Goal: Register for event/course

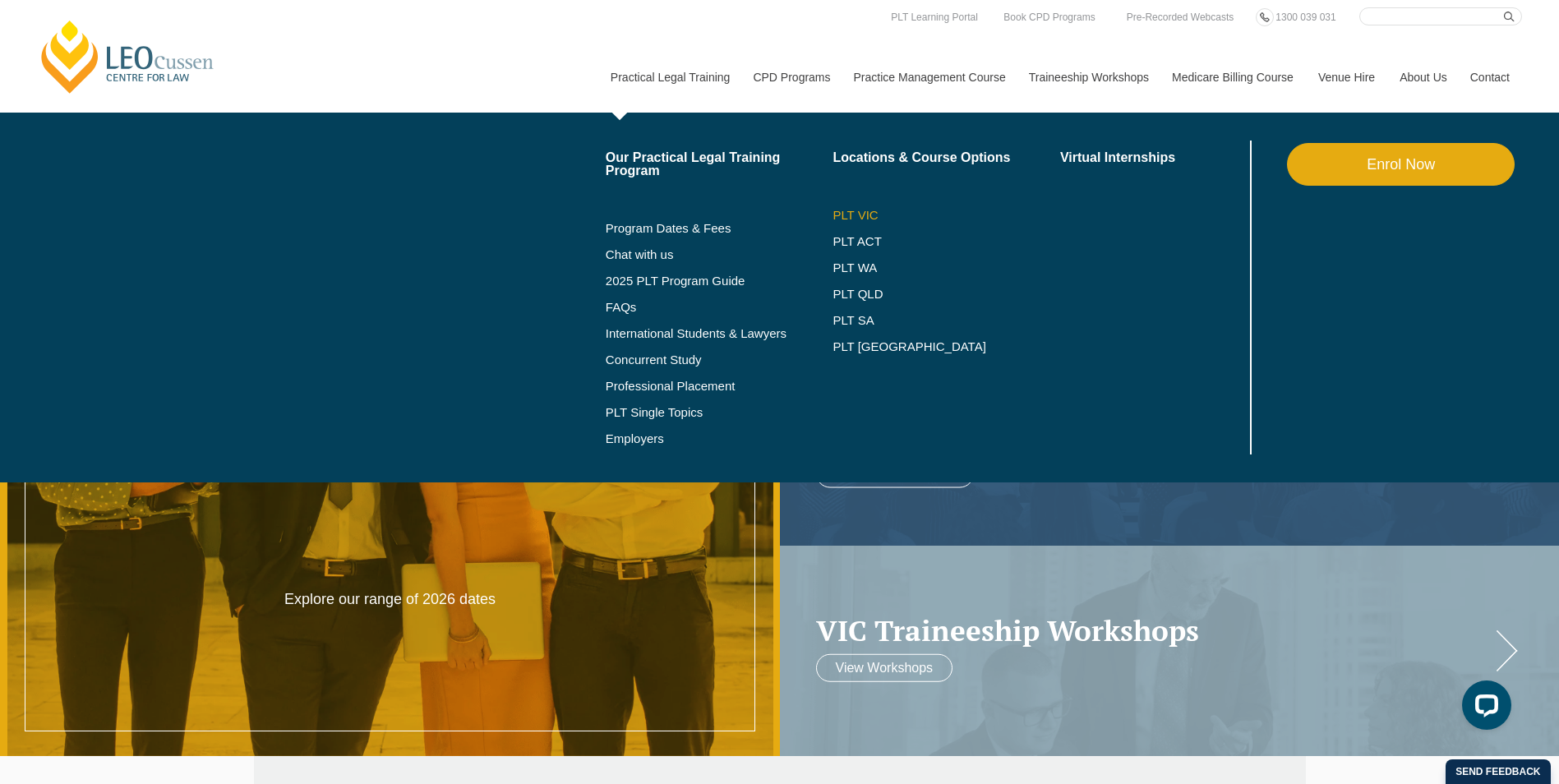
click at [855, 209] on link "PLT VIC" at bounding box center [946, 215] width 228 height 13
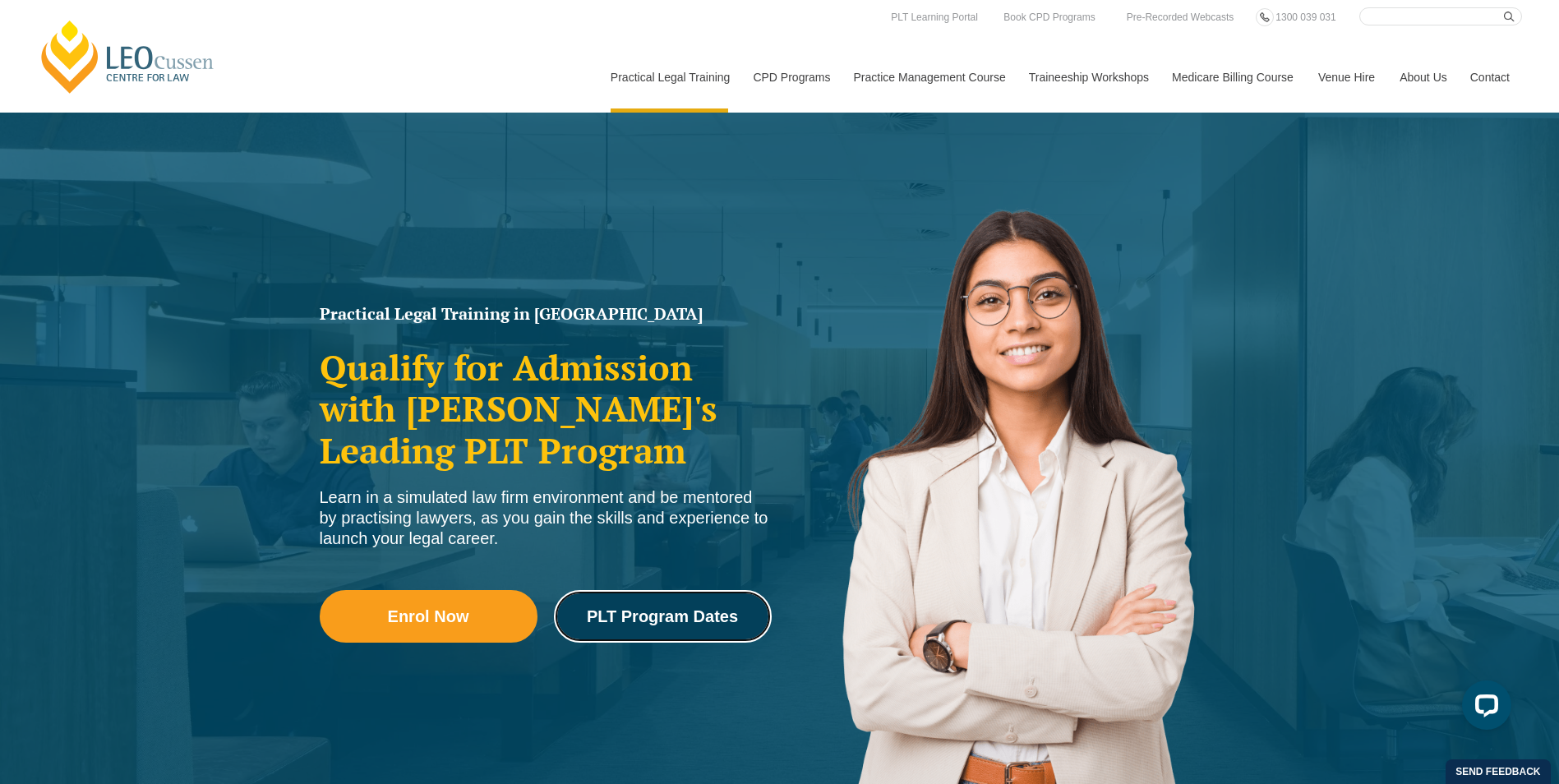
click at [651, 620] on span "PLT Program Dates" at bounding box center [662, 616] width 151 height 17
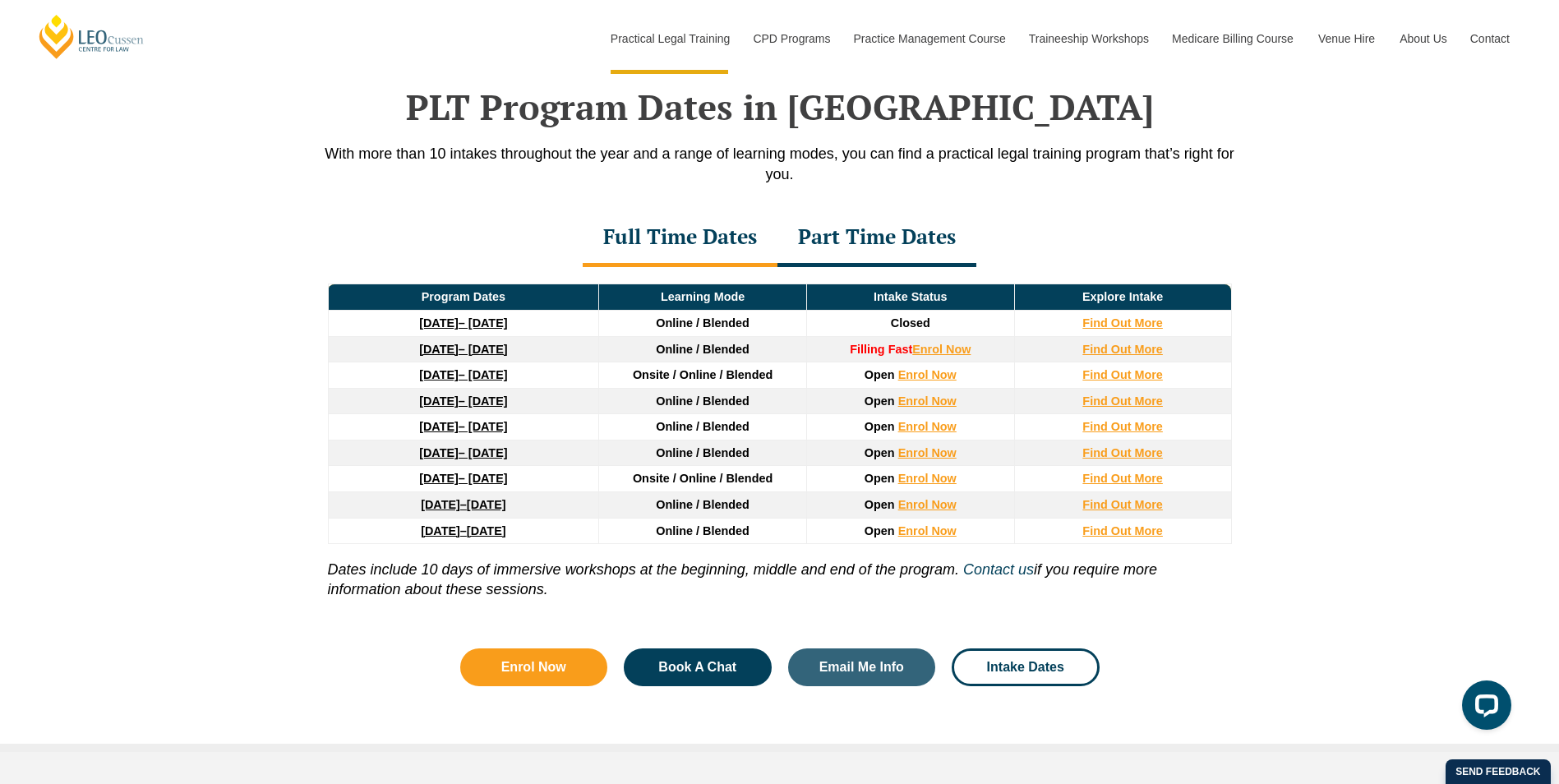
scroll to position [2145, 0]
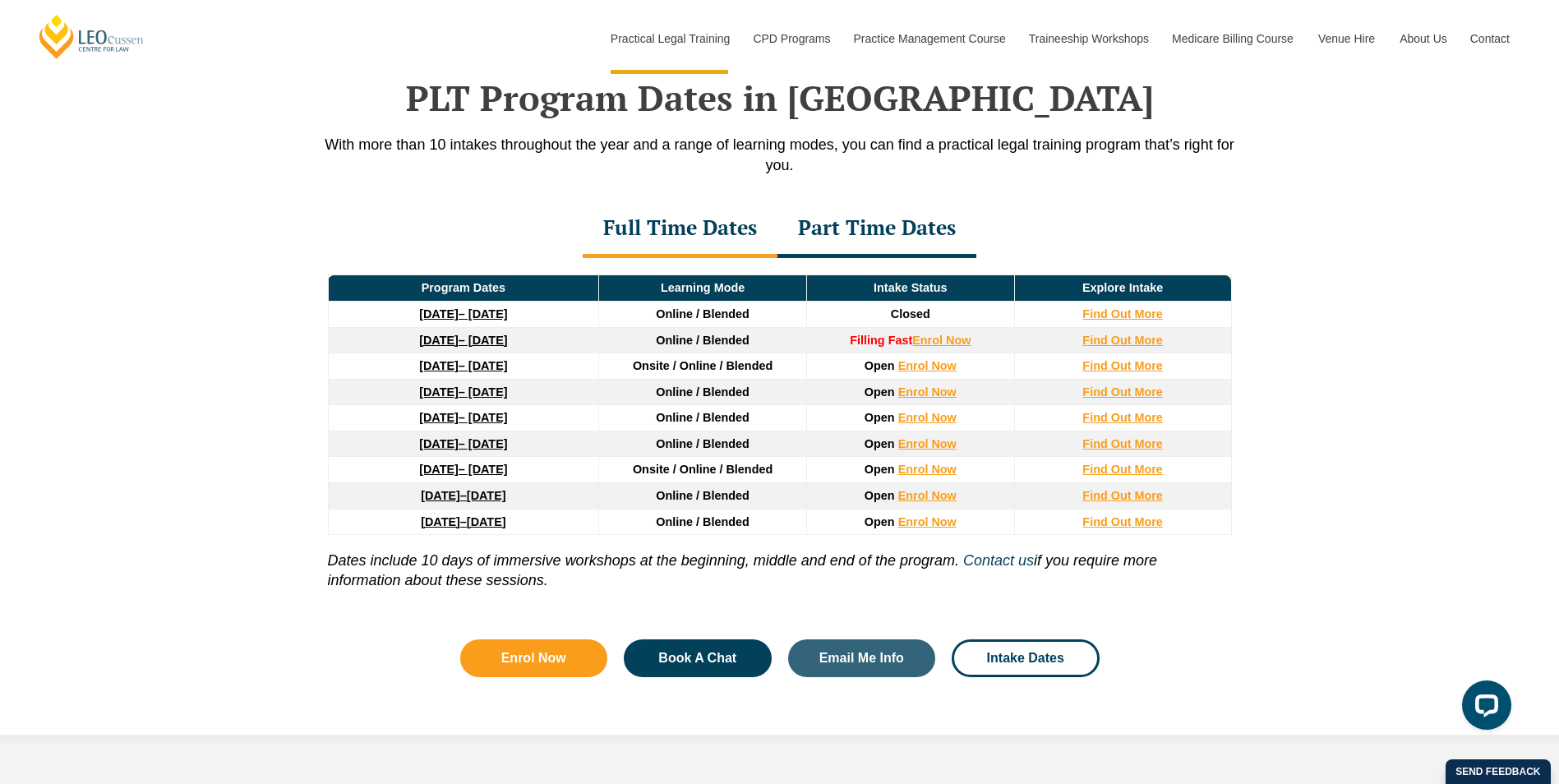
click at [889, 239] on div "Part Time Dates" at bounding box center [877, 229] width 199 height 57
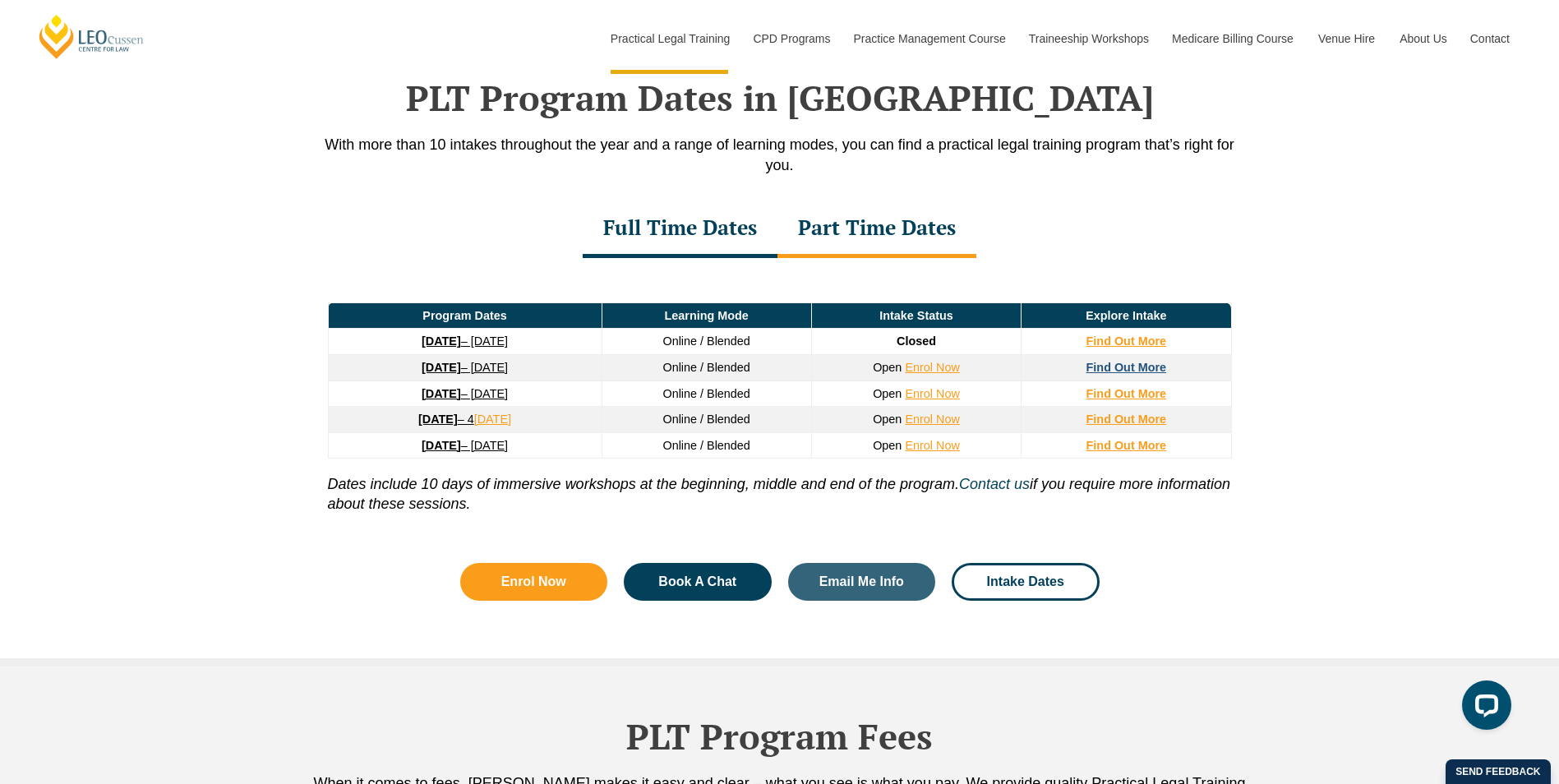
click at [1122, 373] on strong "Find Out More" at bounding box center [1127, 367] width 81 height 13
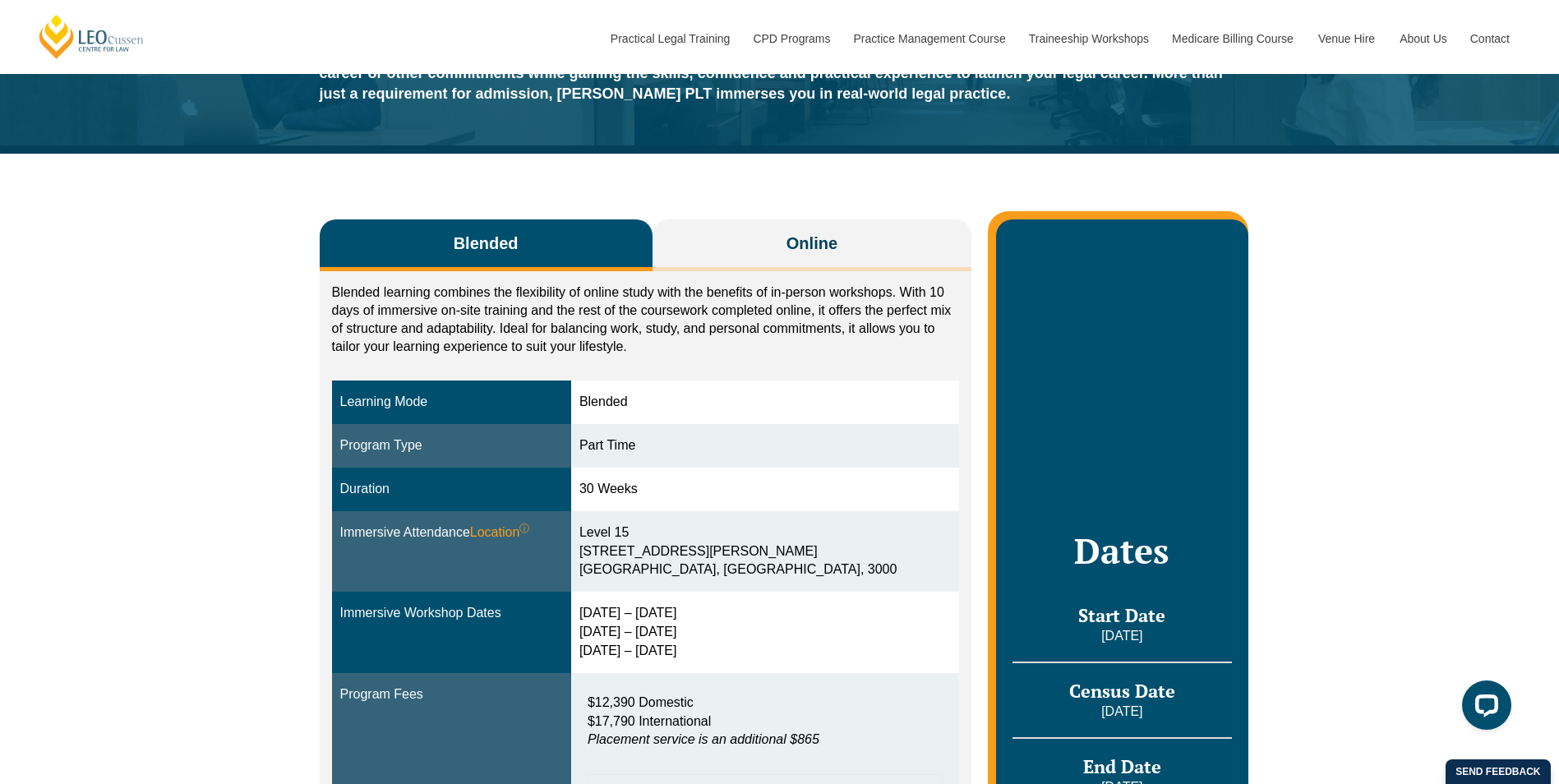
scroll to position [164, 0]
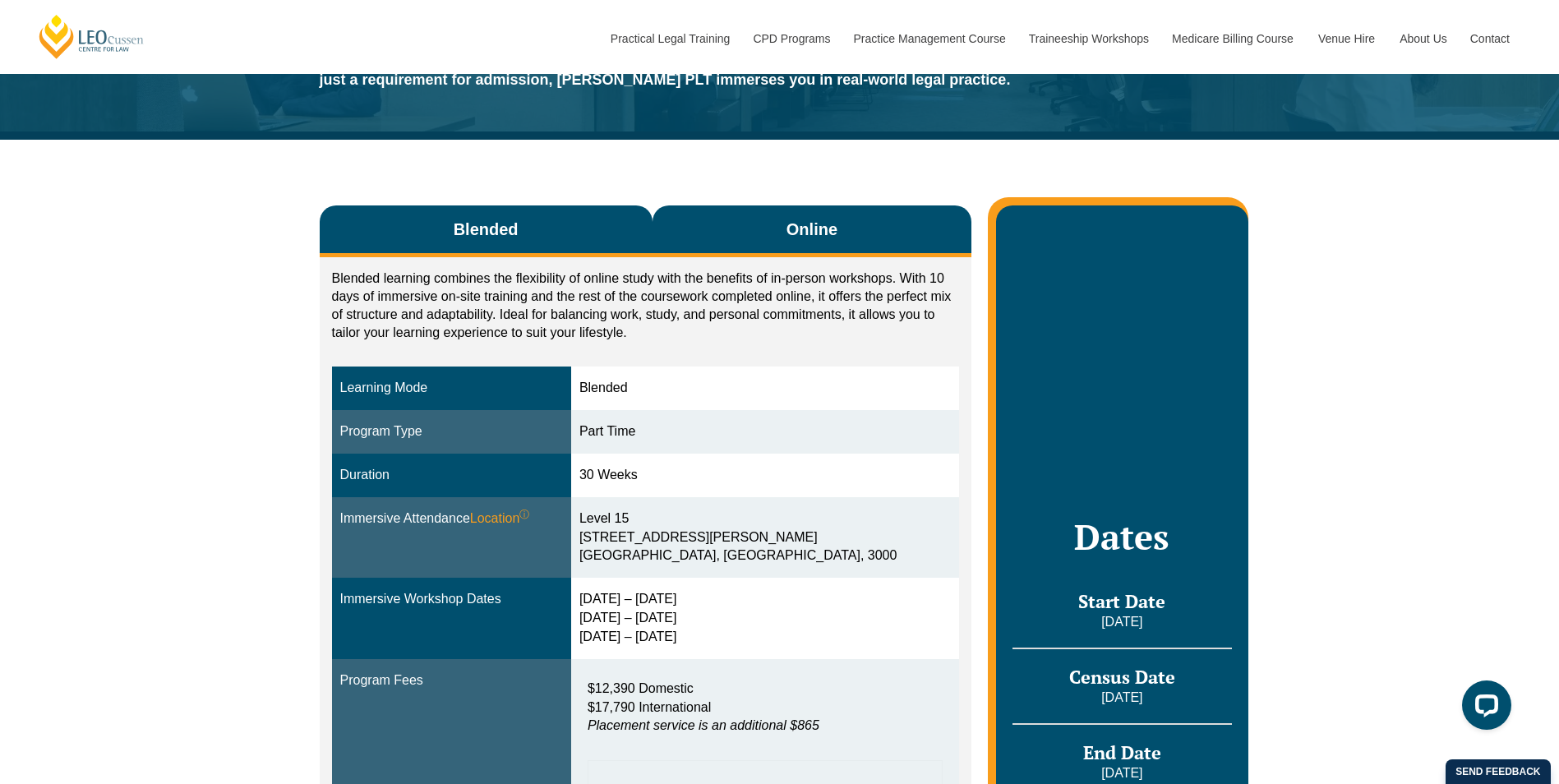
click at [809, 229] on span "Online" at bounding box center [812, 229] width 51 height 23
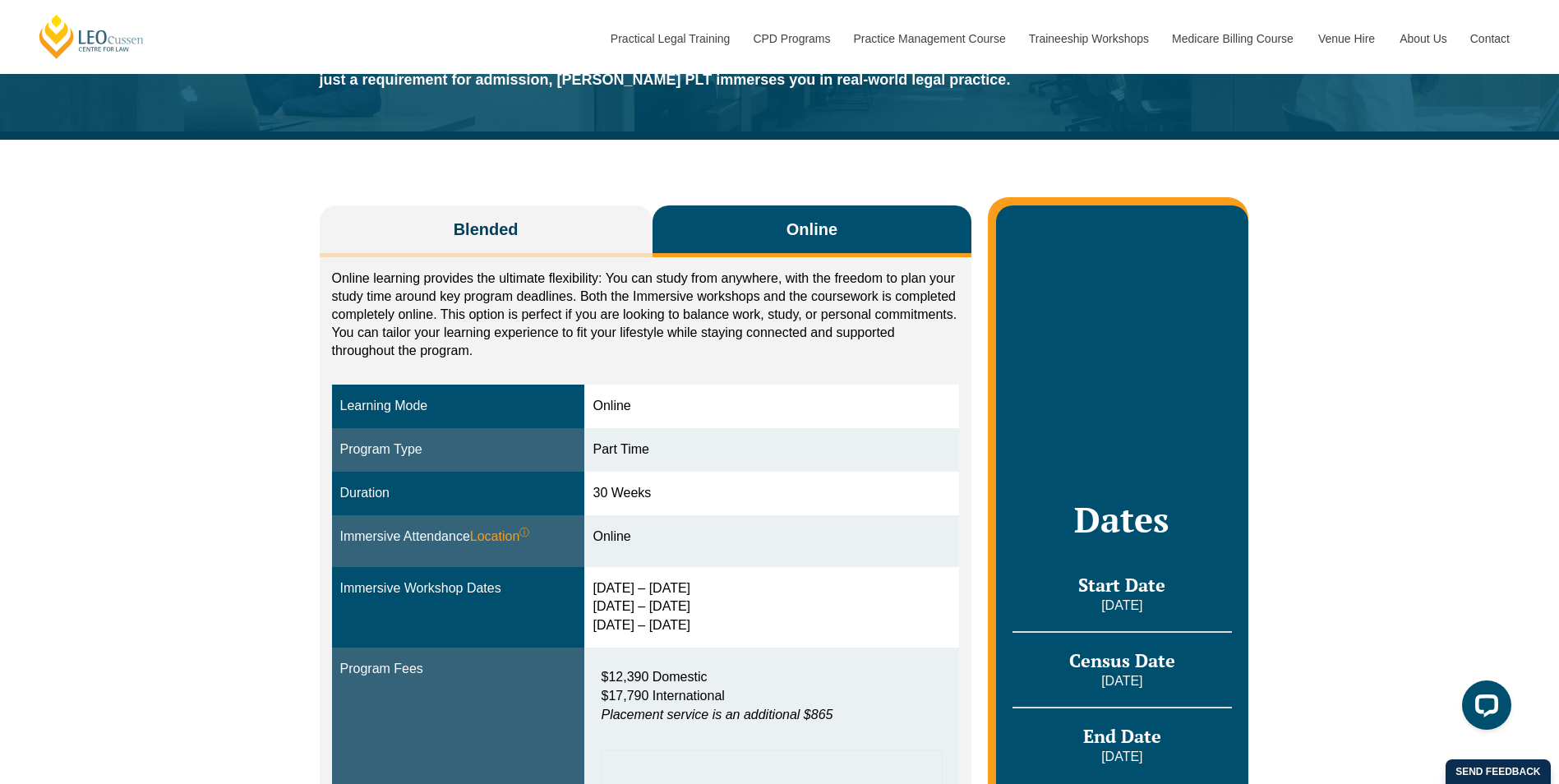
click at [809, 229] on span "Online" at bounding box center [812, 229] width 51 height 23
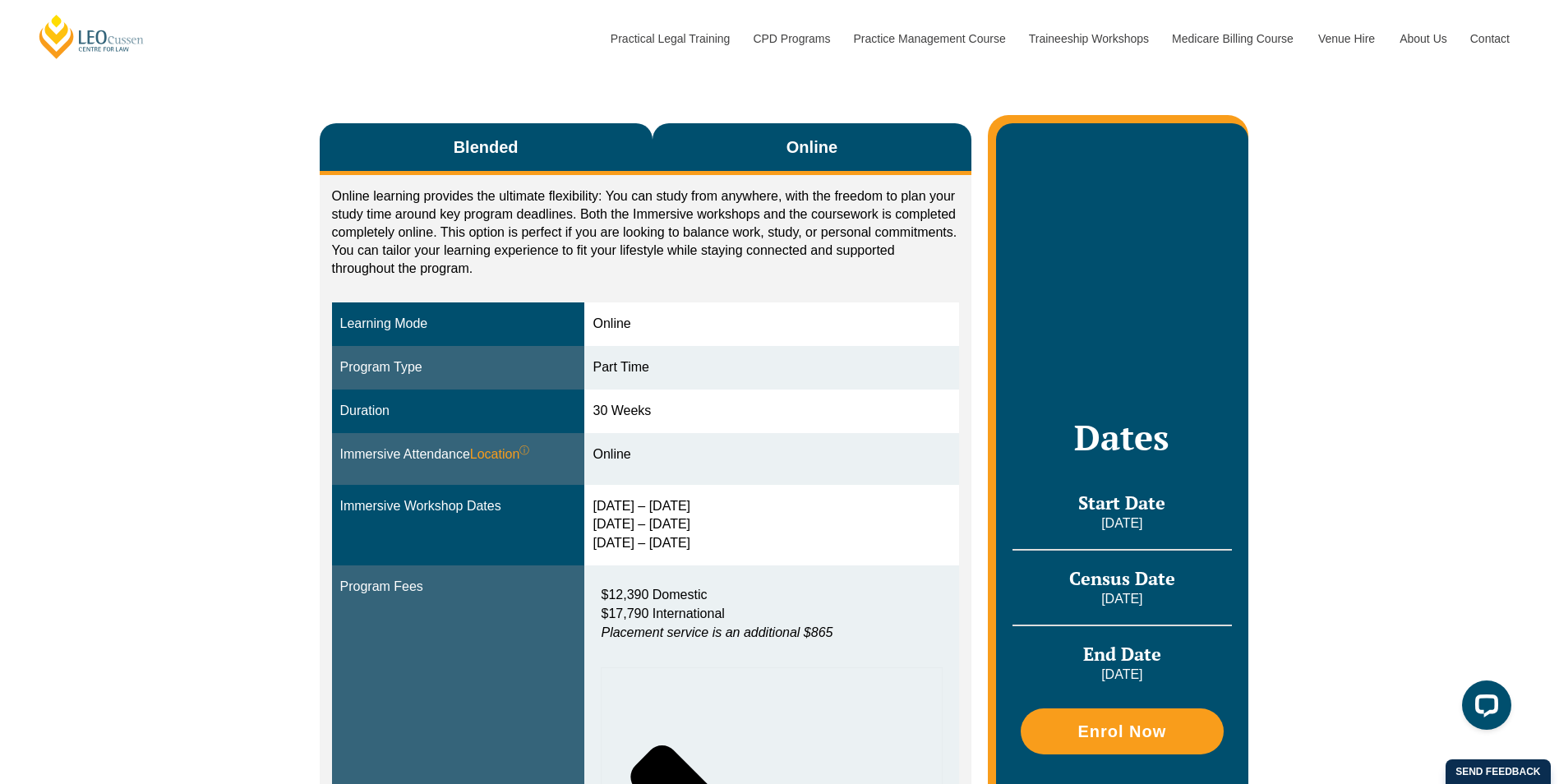
click at [502, 157] on span "Blended" at bounding box center [487, 146] width 65 height 23
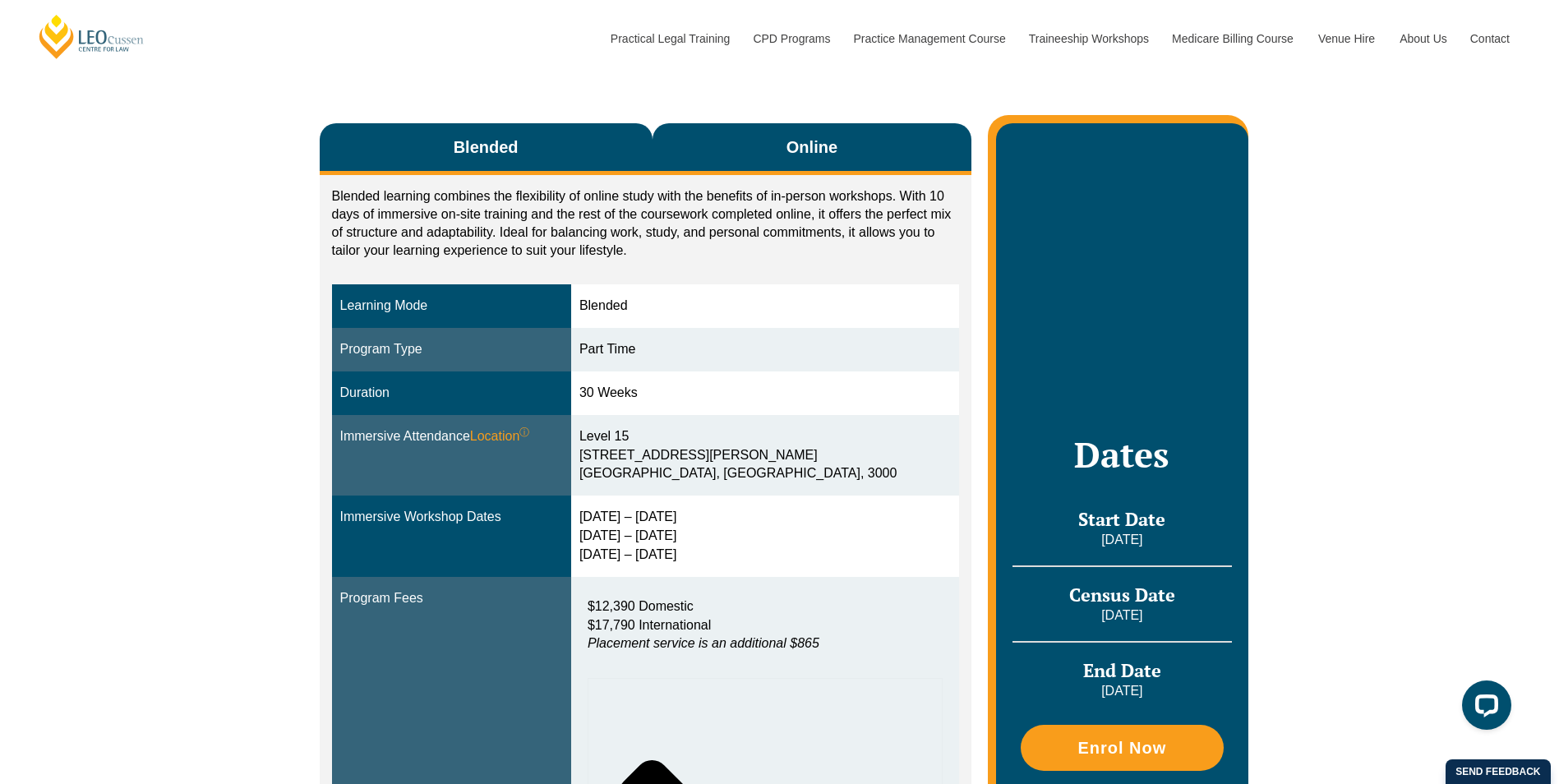
click at [811, 135] on span "Online" at bounding box center [812, 146] width 51 height 23
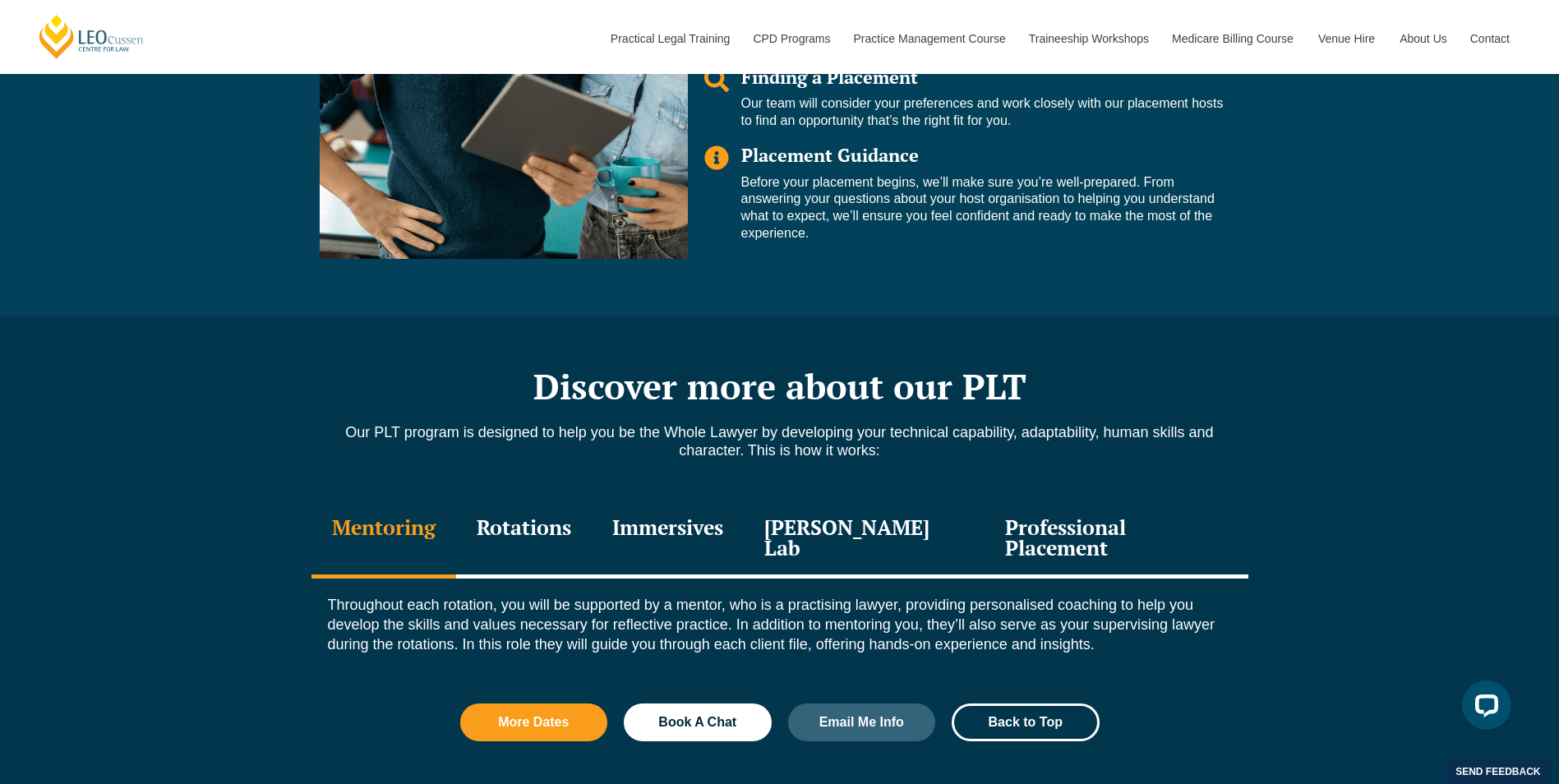
scroll to position [1973, 0]
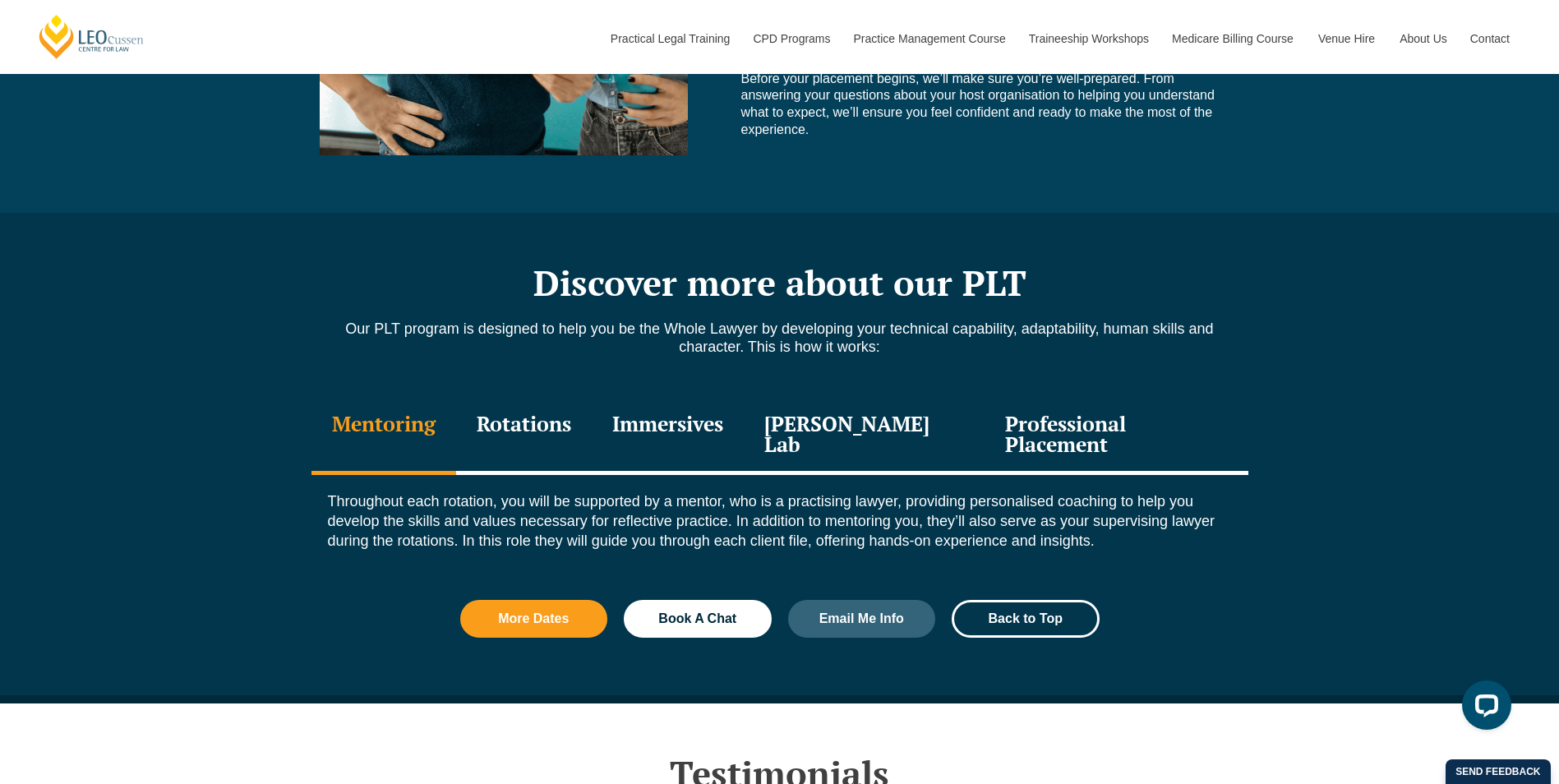
click at [556, 411] on div "Rotations" at bounding box center [524, 436] width 135 height 78
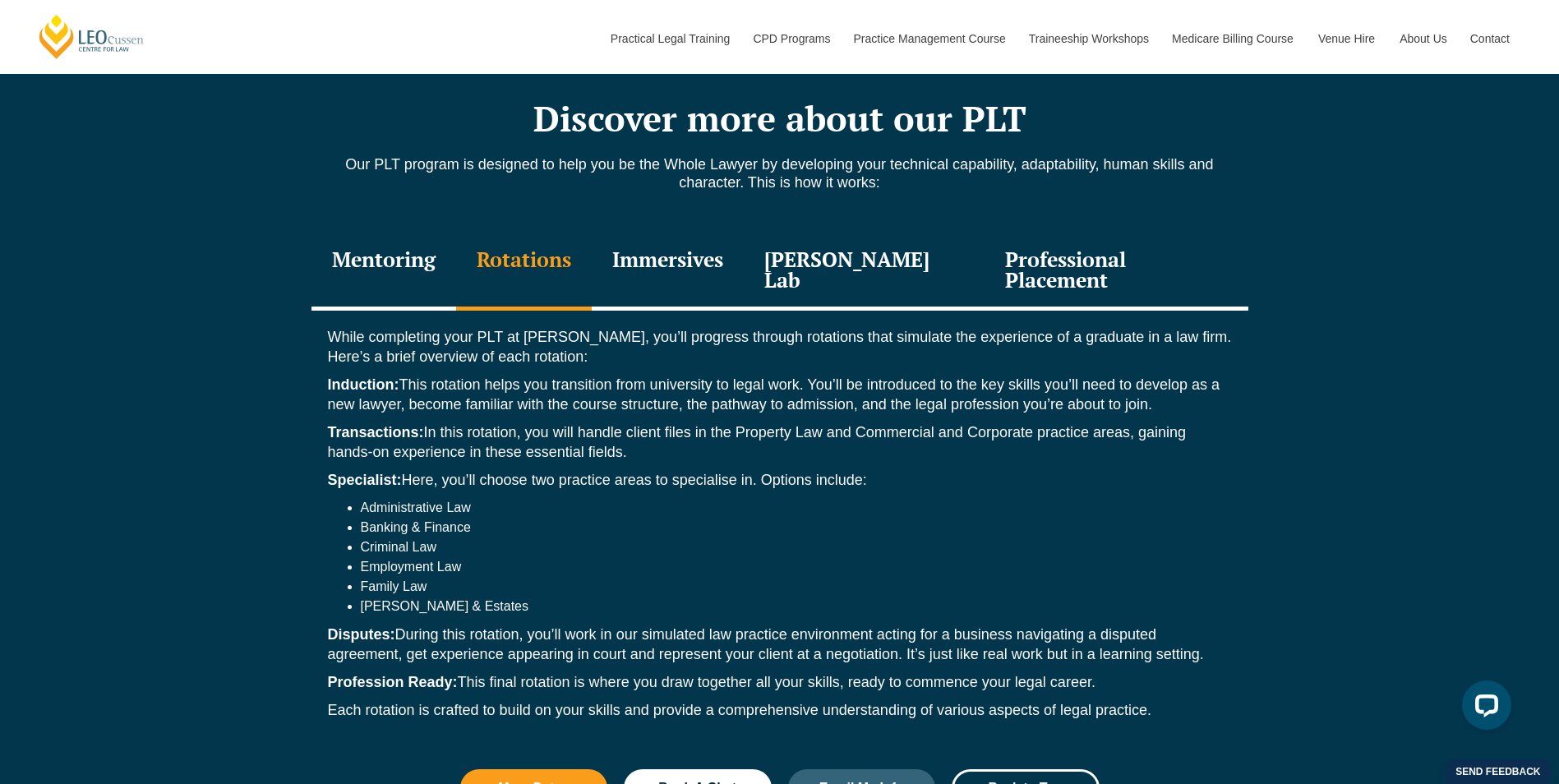
scroll to position [2219, 0]
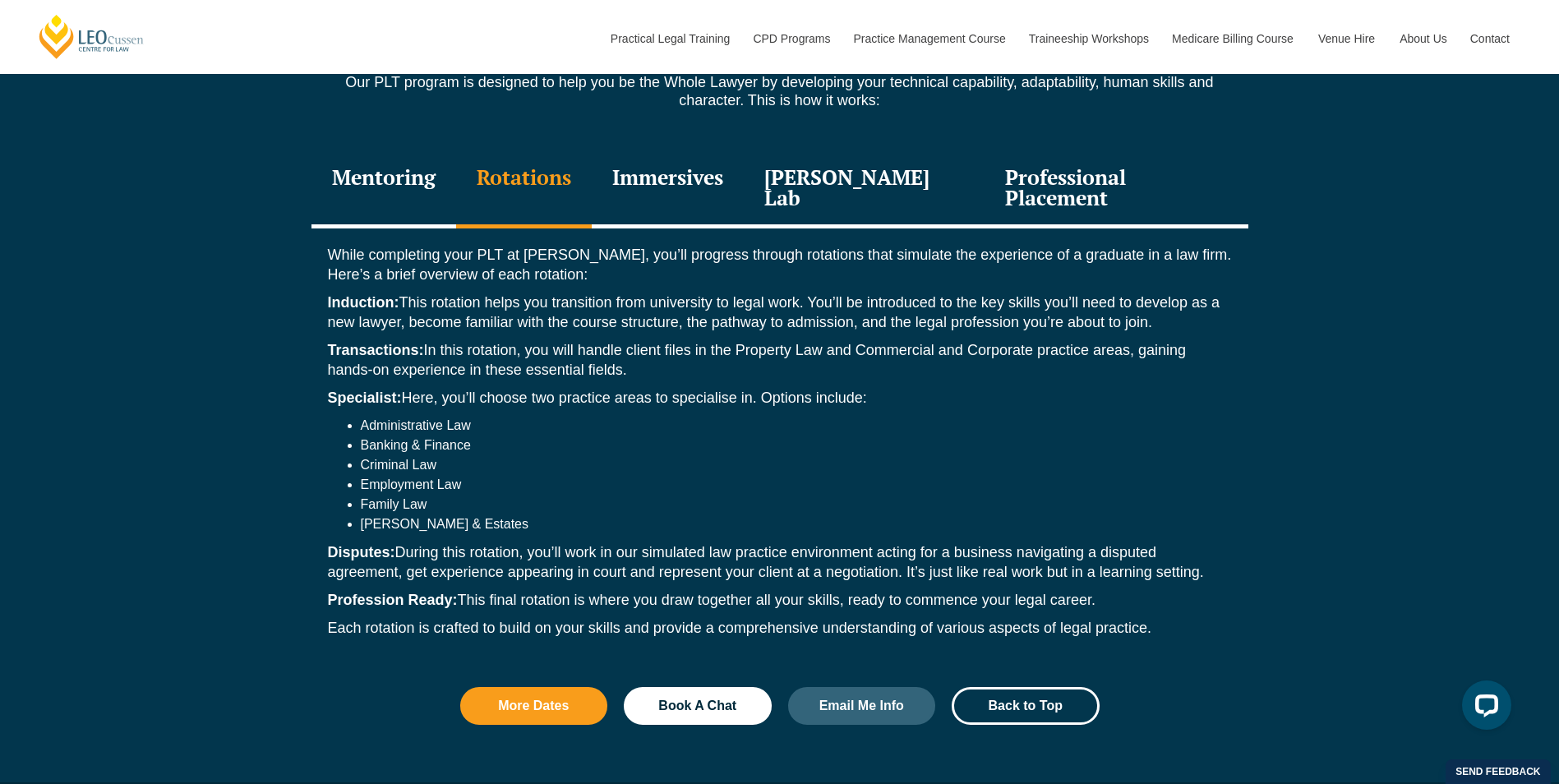
click at [683, 163] on div "Immersives" at bounding box center [668, 189] width 152 height 78
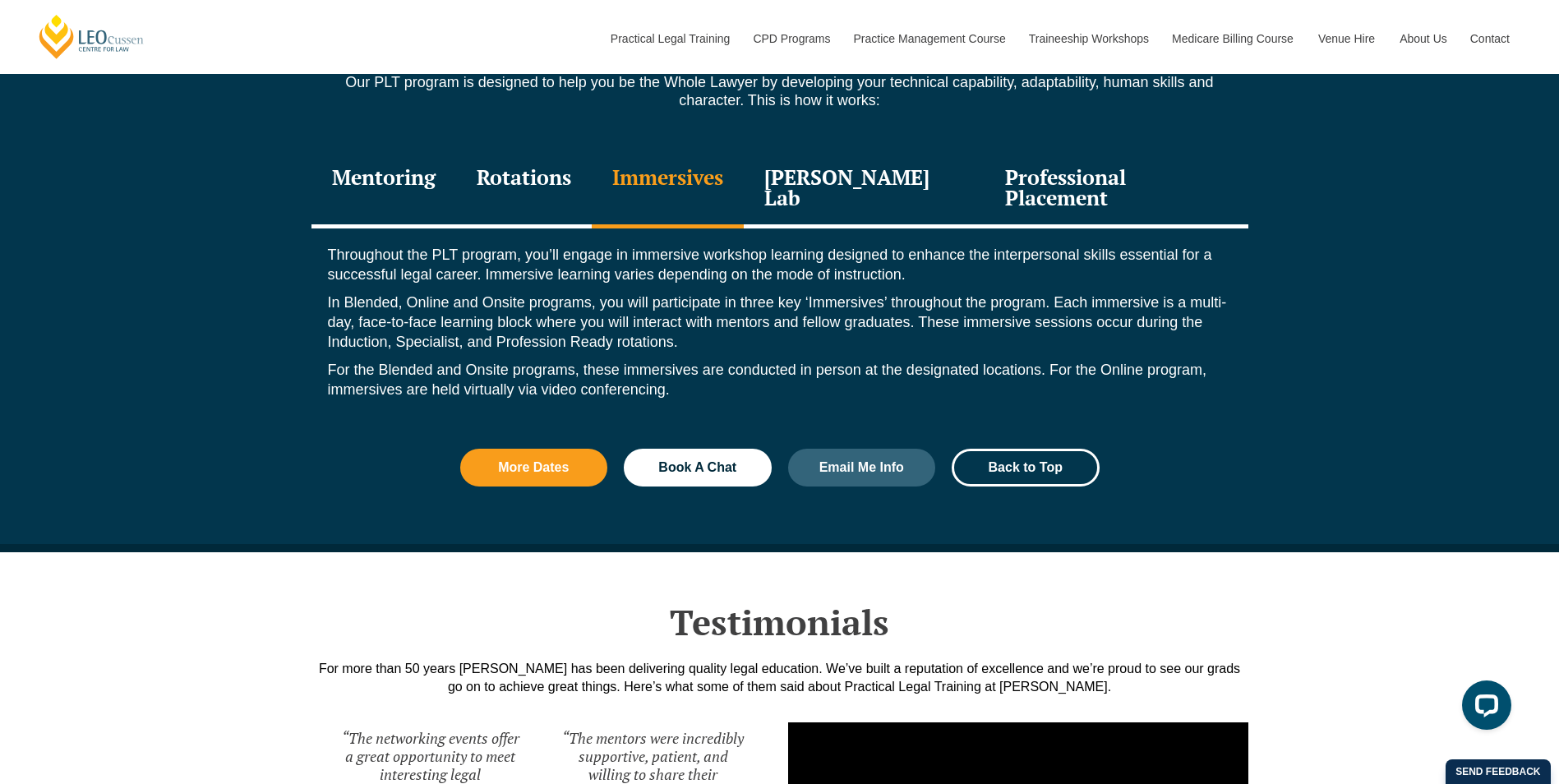
click at [832, 165] on div "Leo Justice Lab" at bounding box center [865, 189] width 242 height 78
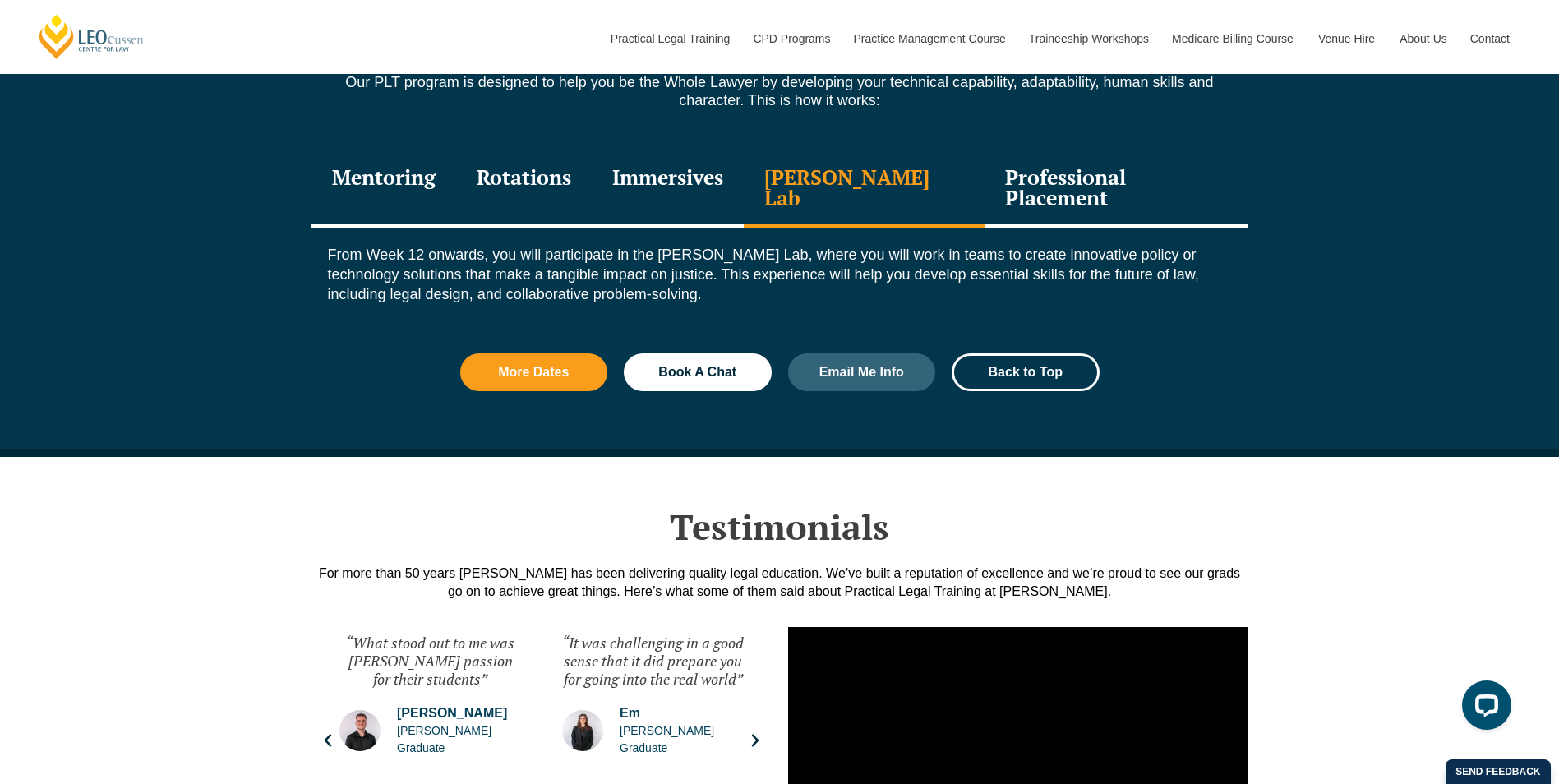
click at [1087, 163] on div "Professional Placement" at bounding box center [1117, 189] width 263 height 78
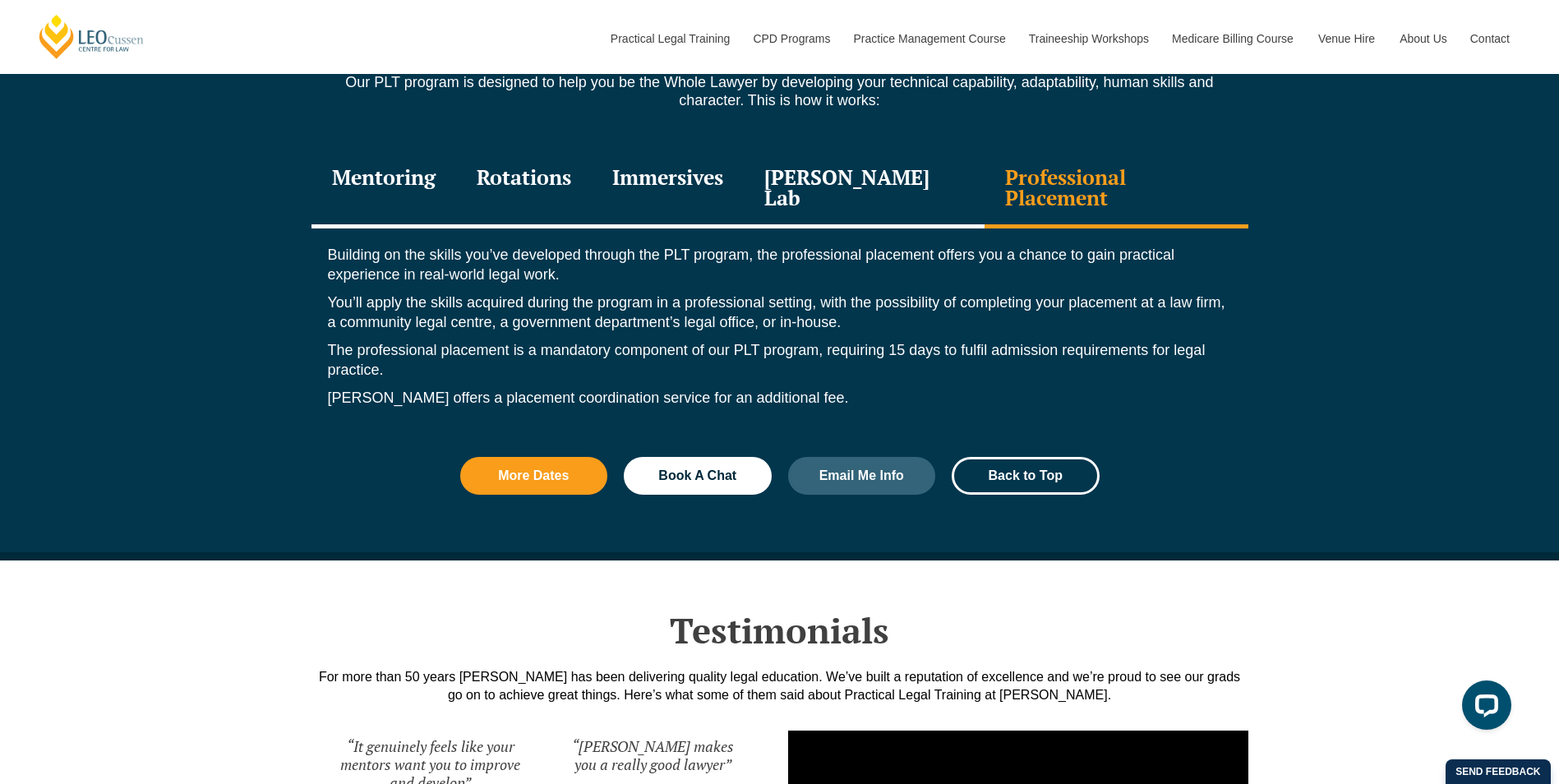
click at [860, 163] on div "Leo Justice Lab" at bounding box center [865, 189] width 242 height 78
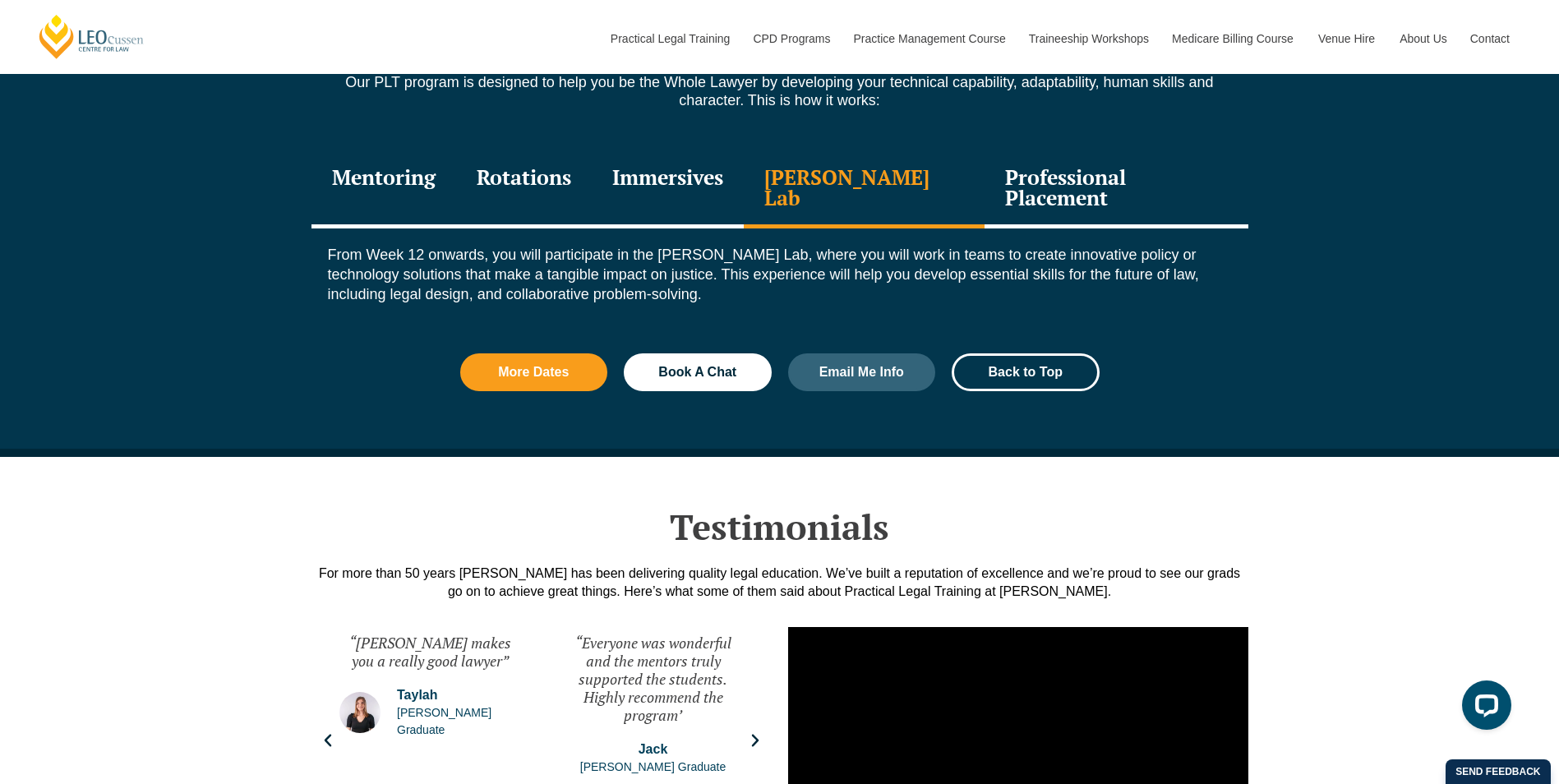
click at [703, 167] on div "Immersives" at bounding box center [668, 189] width 152 height 78
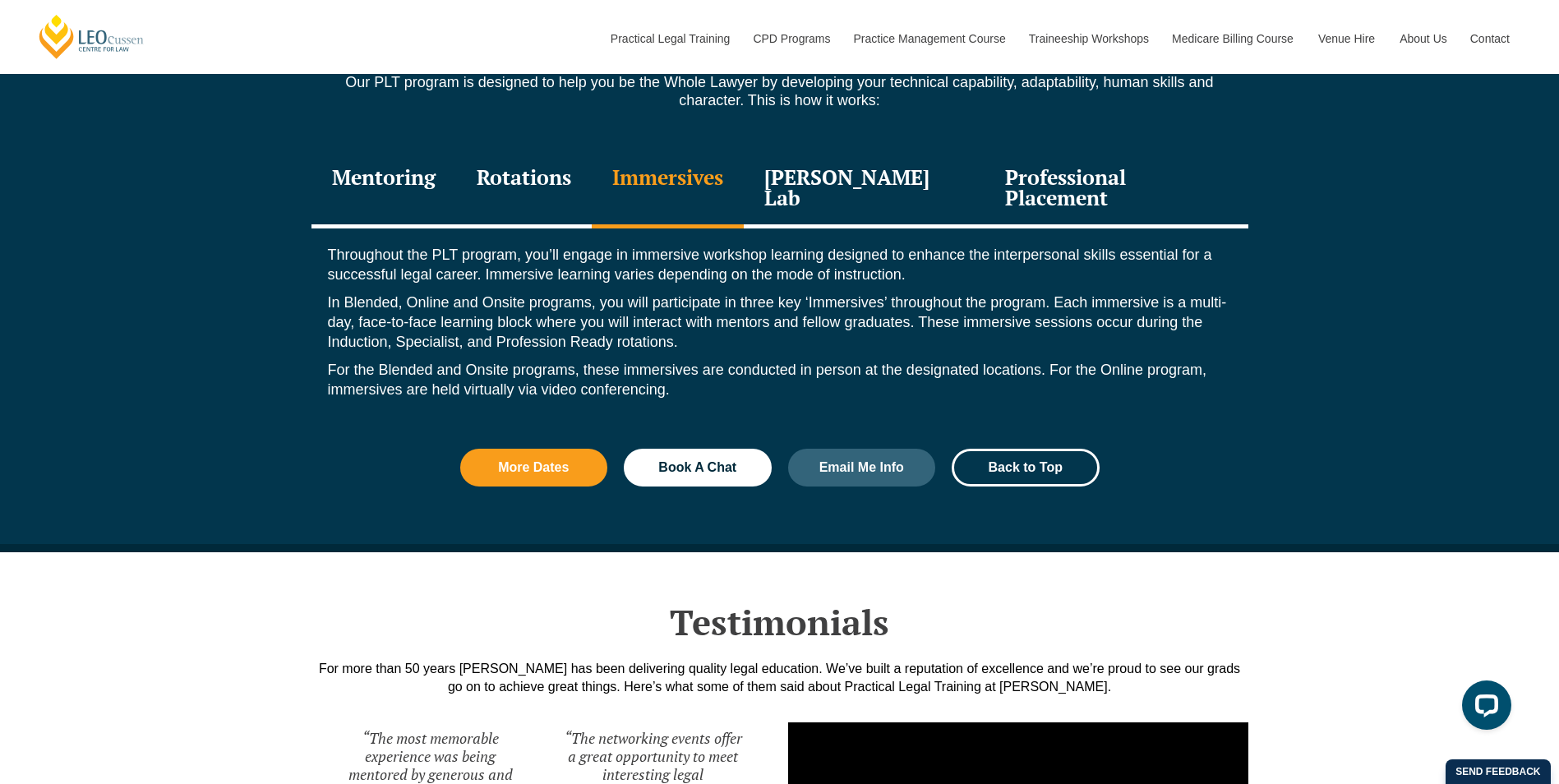
click at [555, 164] on div "Rotations" at bounding box center [524, 189] width 135 height 78
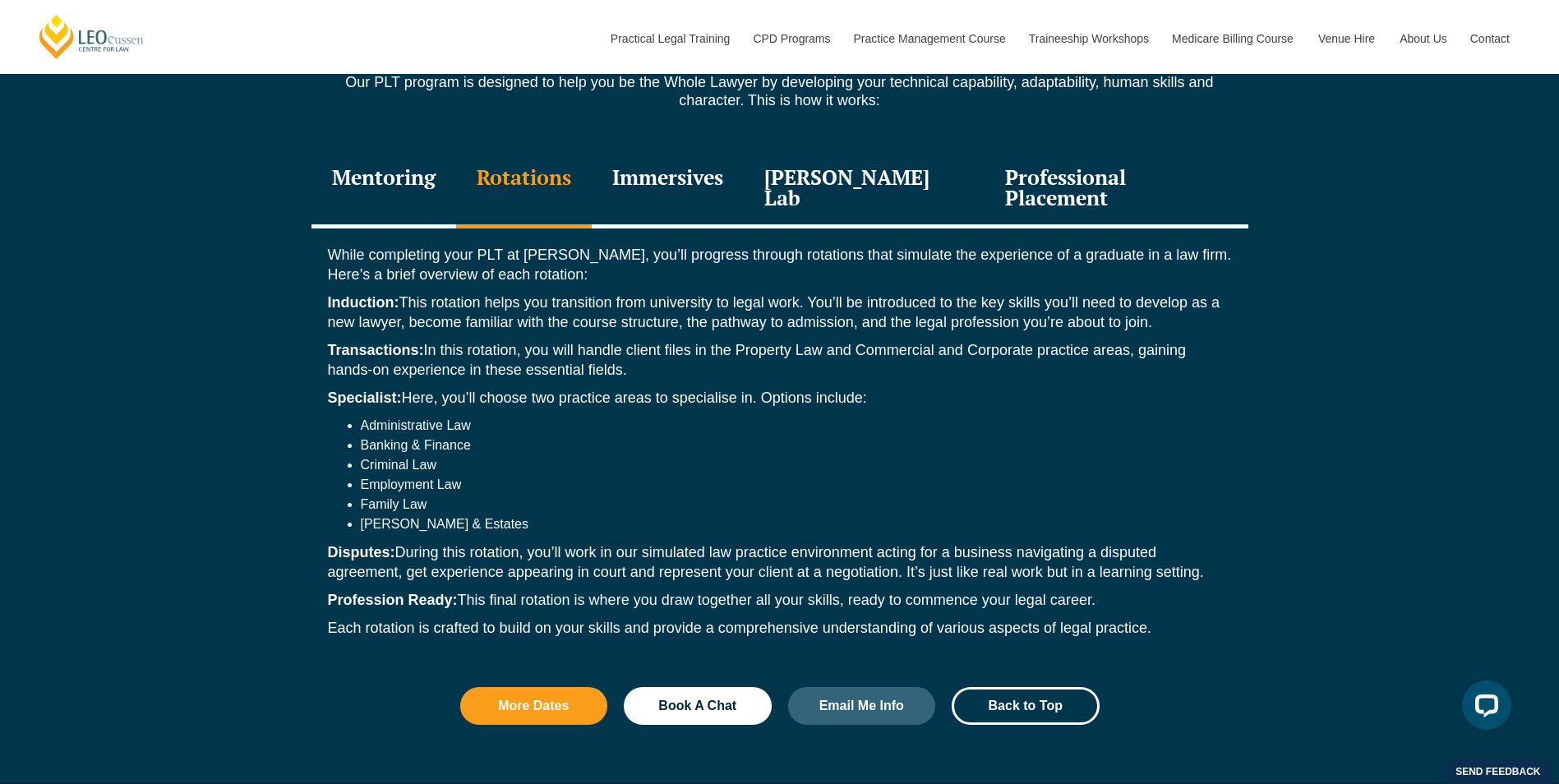
click at [411, 164] on div "Mentoring" at bounding box center [384, 189] width 145 height 78
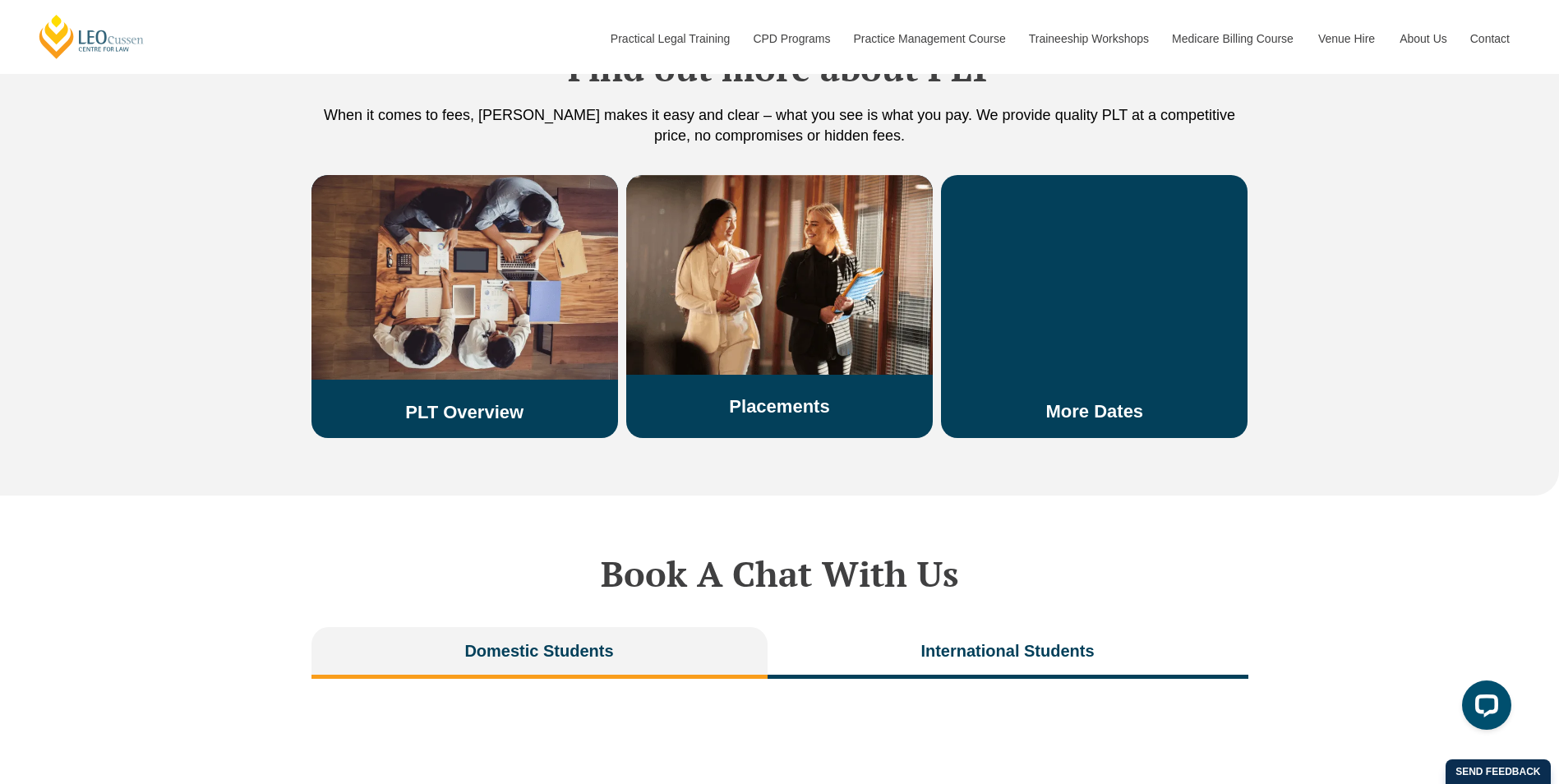
scroll to position [3206, 0]
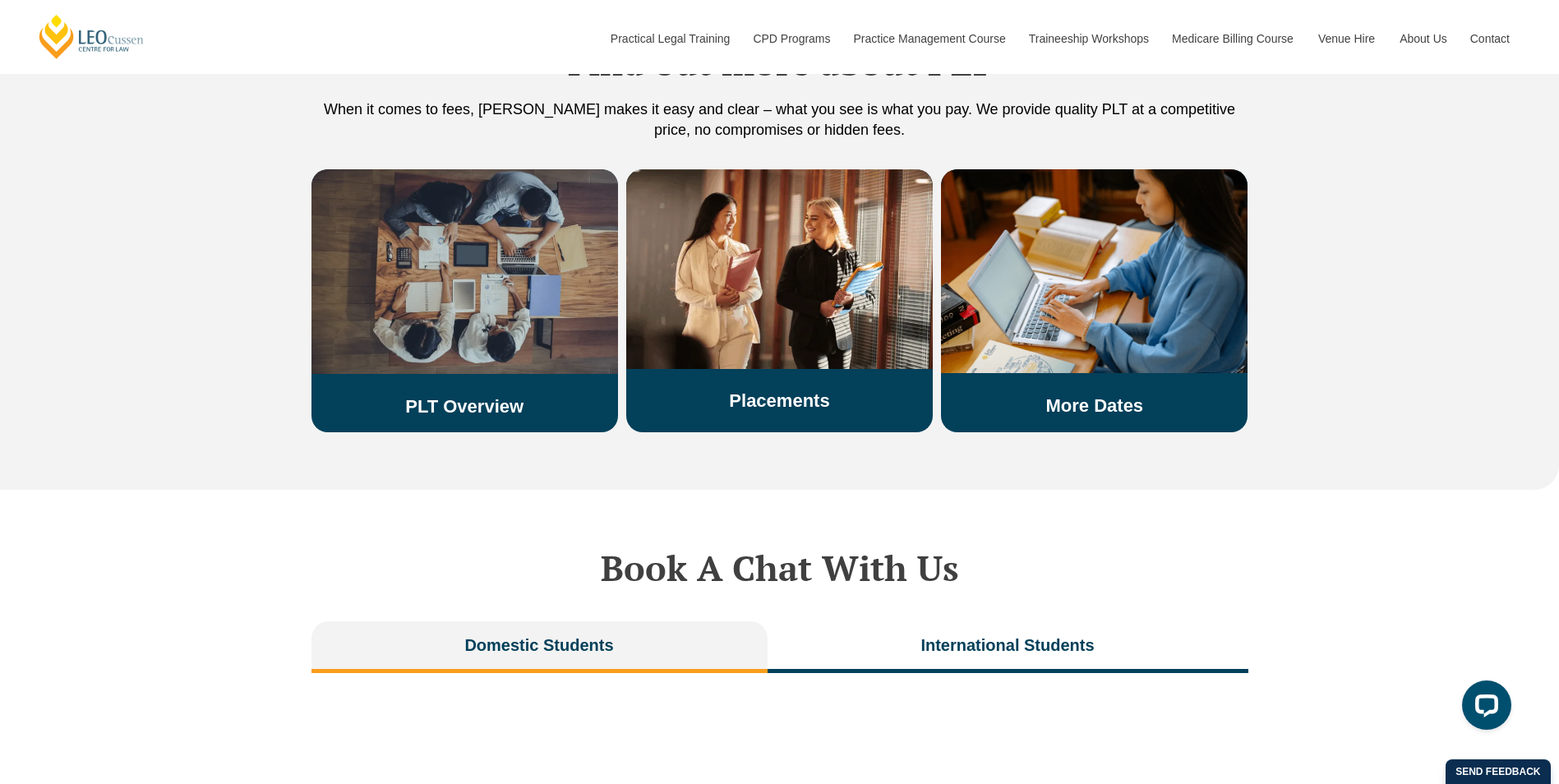
click at [480, 396] on link "PLT Overview" at bounding box center [464, 406] width 119 height 20
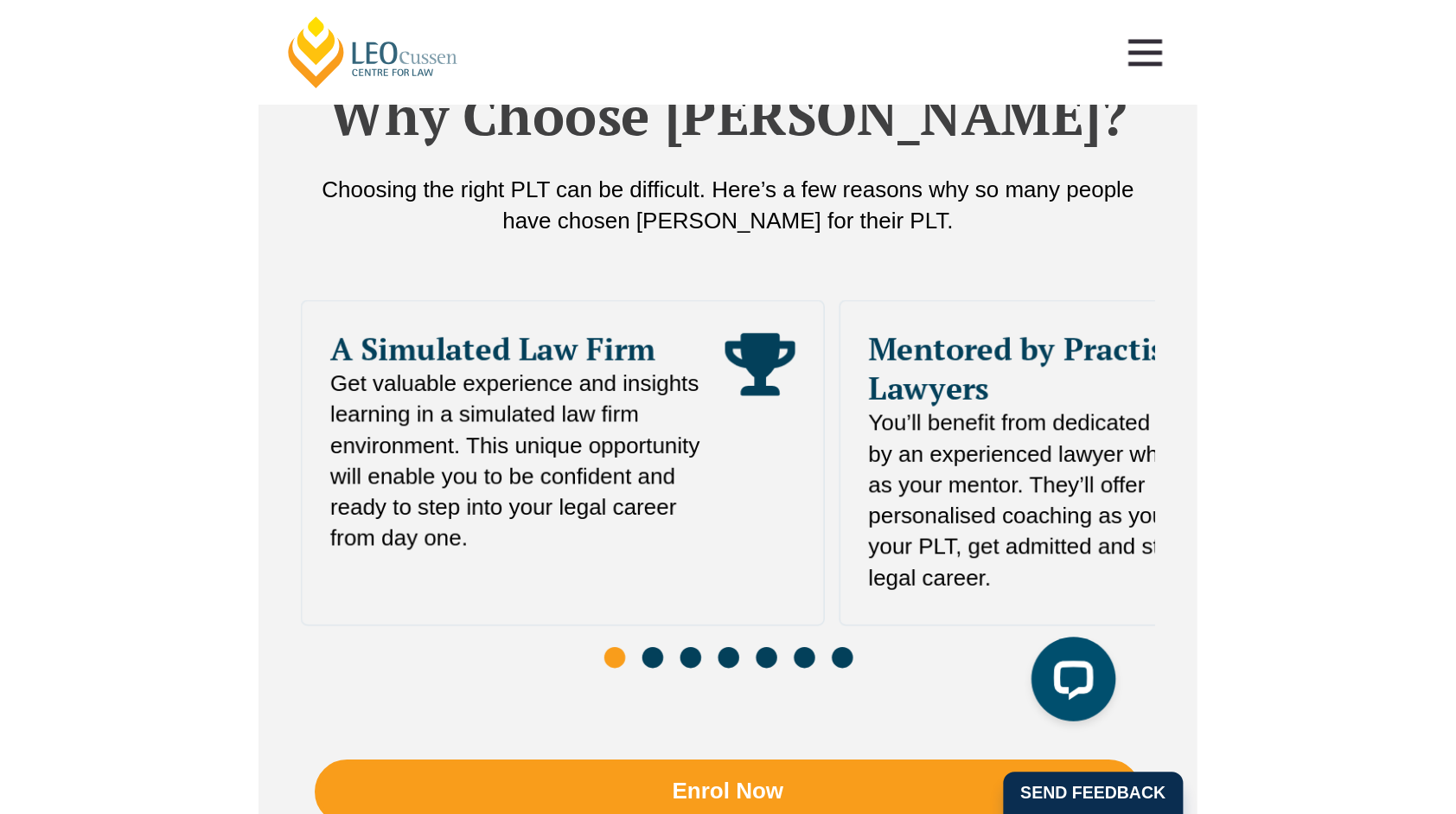
scroll to position [4958, 0]
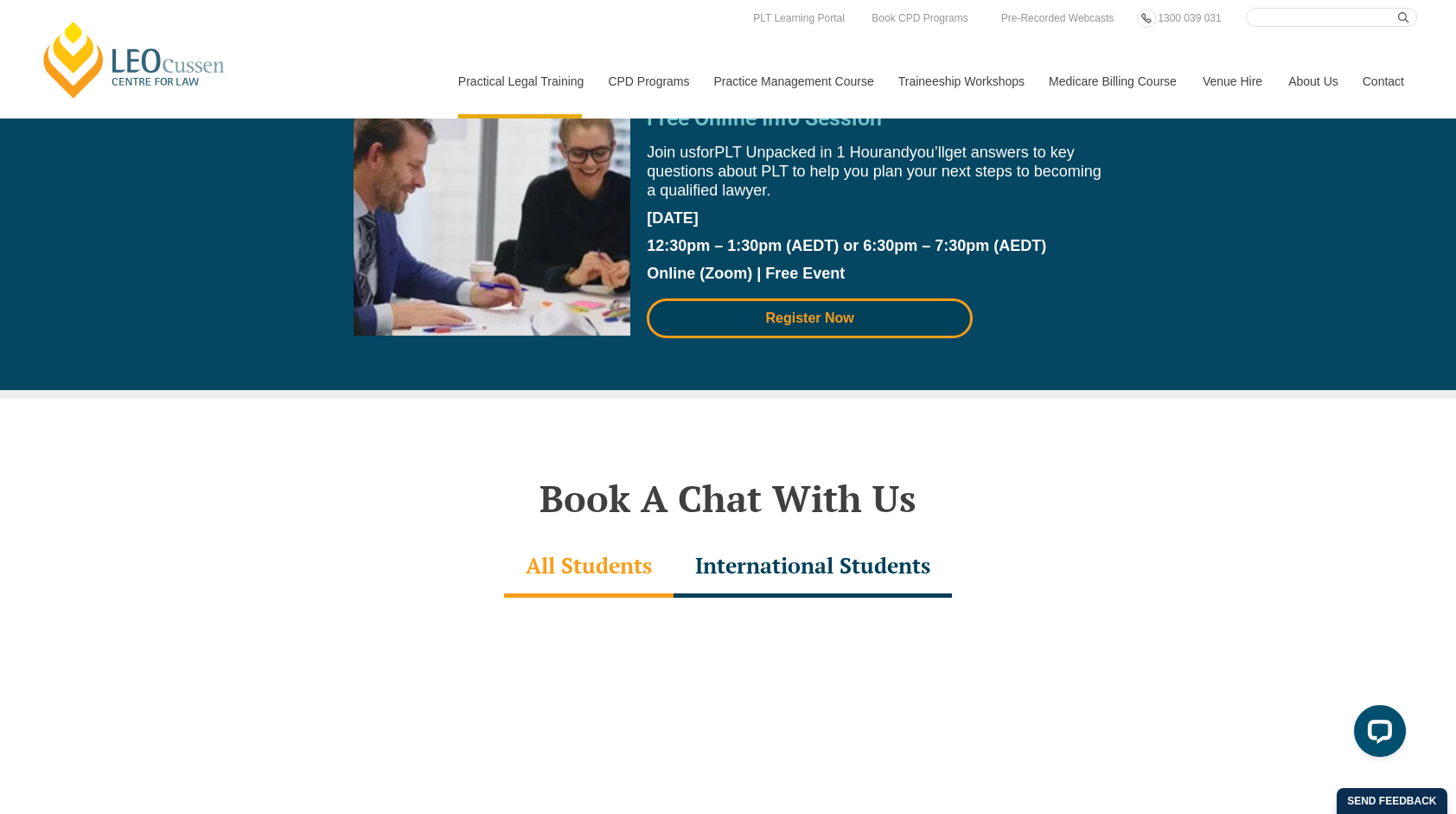
click at [842, 311] on span "Register Now" at bounding box center [810, 318] width 88 height 14
